Goal: Transaction & Acquisition: Purchase product/service

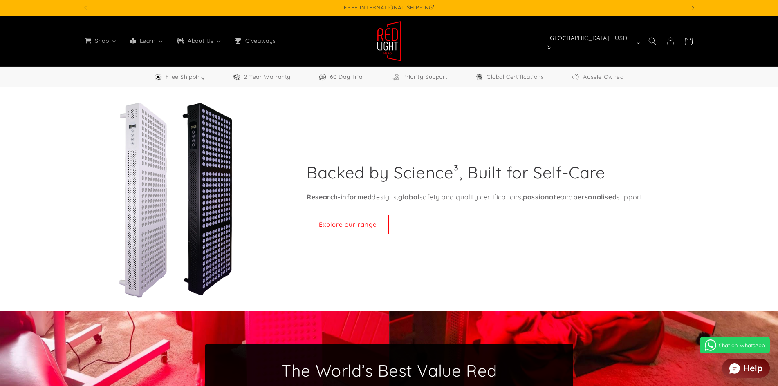
select select "*****"
click at [185, 194] on img at bounding box center [180, 200] width 195 height 196
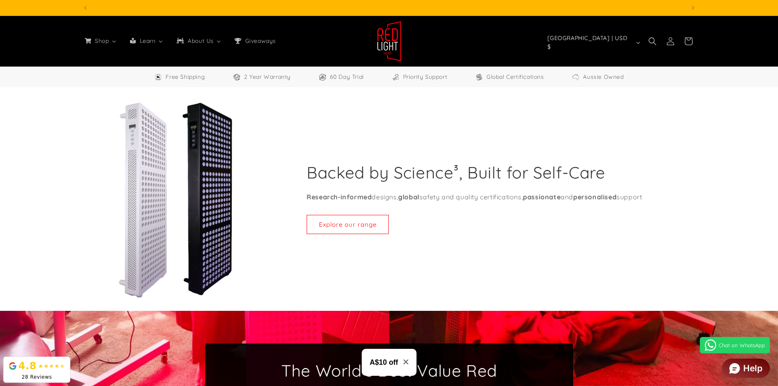
scroll to position [0, 603]
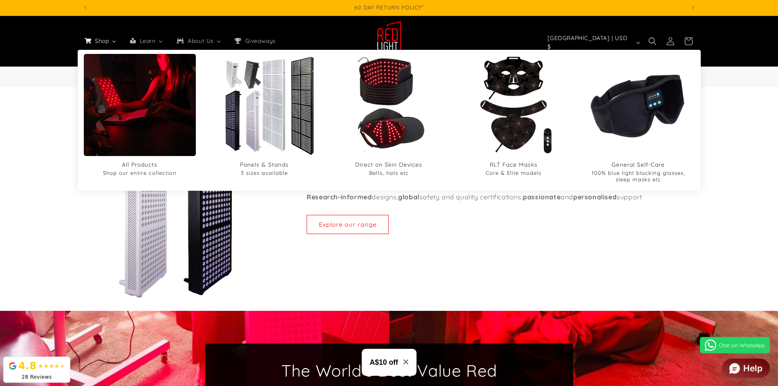
click at [102, 40] on span "Shop" at bounding box center [101, 40] width 16 height 7
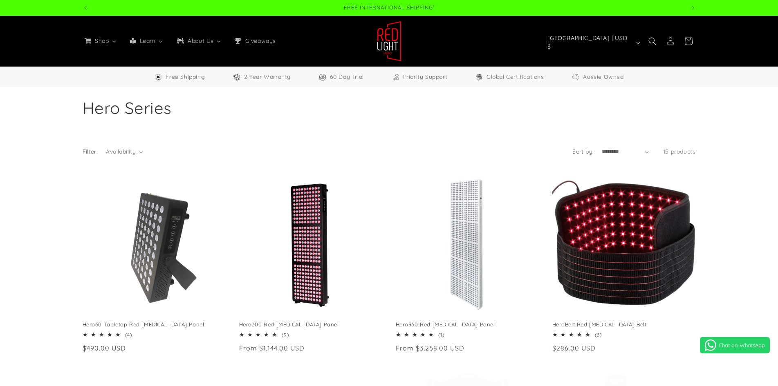
select select "*****"
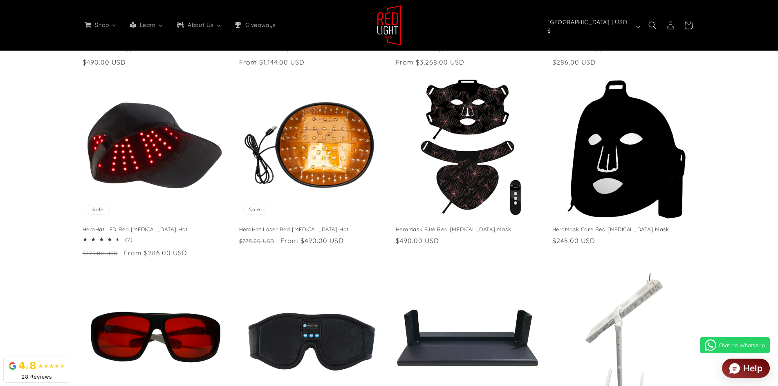
click at [384, 265] on ul "Hero60 Tabletop Red Light Therapy Panel Hero60 Tabletop Red Light Therapy Panel…" at bounding box center [389, 266] width 613 height 762
click at [0, 116] on div "Hero60 Tabletop Red Light Therapy Panel Hero60 Tabletop Red Light Therapy Panel…" at bounding box center [389, 266] width 778 height 762
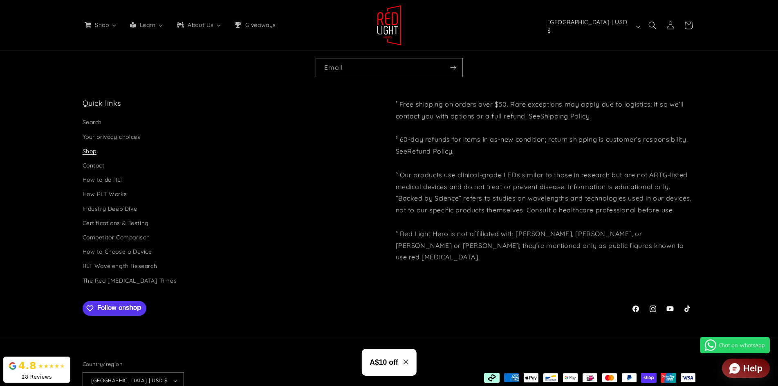
scroll to position [0, 1808]
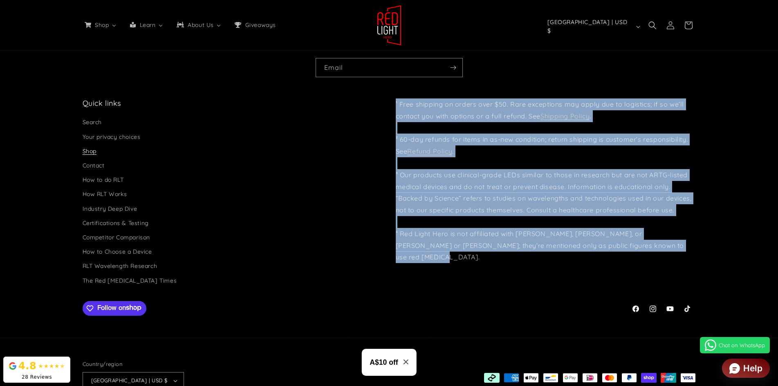
drag, startPoint x: 396, startPoint y: 101, endPoint x: 672, endPoint y: 249, distance: 313.0
click at [672, 249] on p "¹ Free shipping on orders over $50. Rare exceptions may apply due to logistics;…" at bounding box center [546, 181] width 300 height 165
click at [733, 262] on footer "Quick links Search Your privacy choices Shop Contact How to do RLT How RLT Work…" at bounding box center [389, 256] width 778 height 342
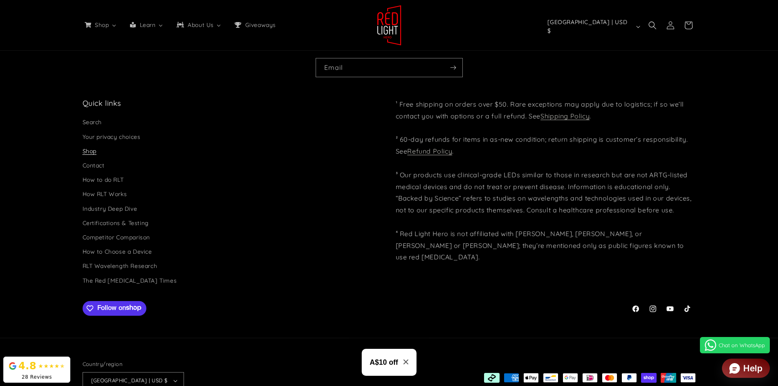
scroll to position [0, 603]
click at [638, 26] on icon "button" at bounding box center [638, 27] width 4 height 2
click at [762, 247] on footer "Quick links Search Your privacy choices Shop Contact How to do RLT How RLT Work…" at bounding box center [389, 256] width 778 height 342
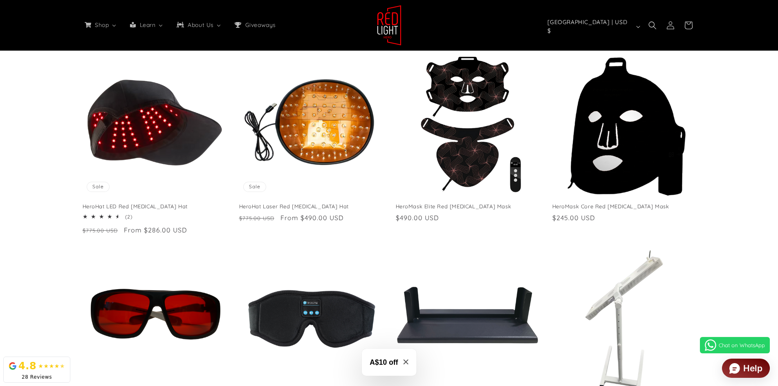
scroll to position [204, 0]
